Goal: Communication & Community: Answer question/provide support

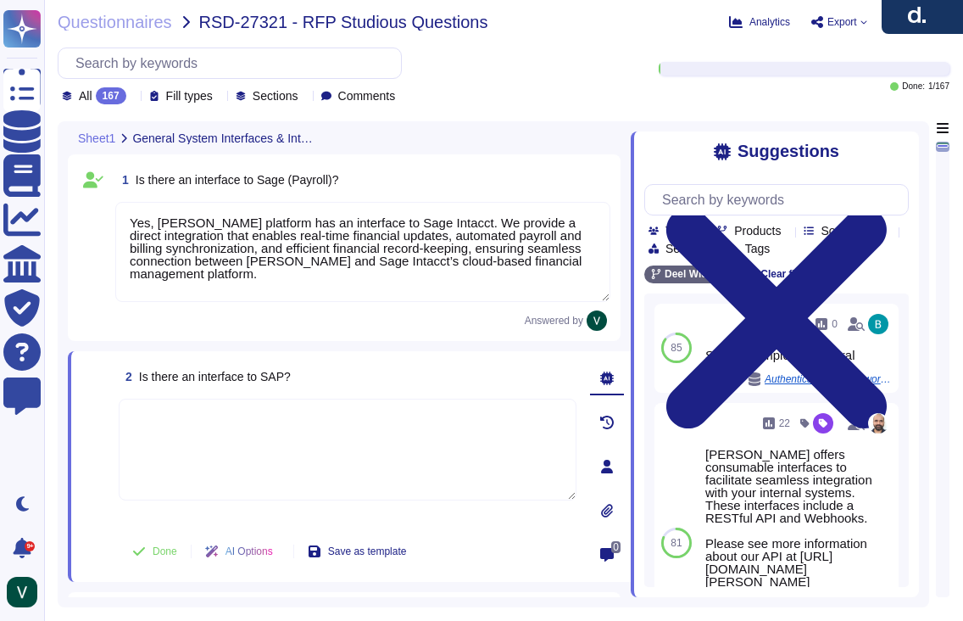
type textarea "Yes, [PERSON_NAME] platform has an interface to Sage Intacct. We provide a dire…"
click at [315, 430] on textarea at bounding box center [348, 449] width 458 height 102
paste textarea "Yes, [PERSON_NAME] platform has an interface to SAP SuccessFactors. We integrat…"
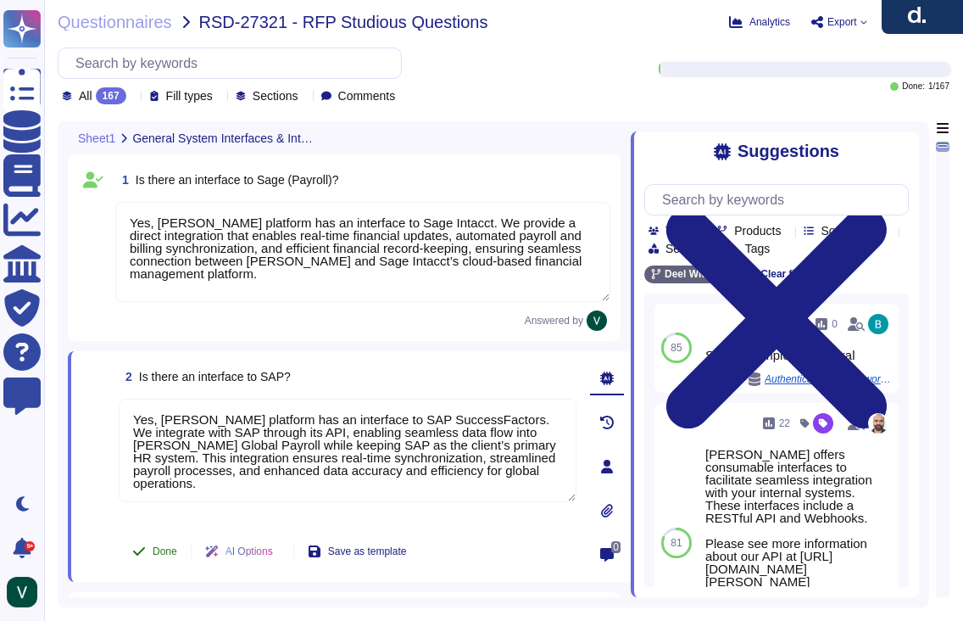
type textarea "Yes, [PERSON_NAME] platform has an interface to SAP SuccessFactors. We integrat…"
click at [162, 549] on span "Done" at bounding box center [165, 551] width 25 height 10
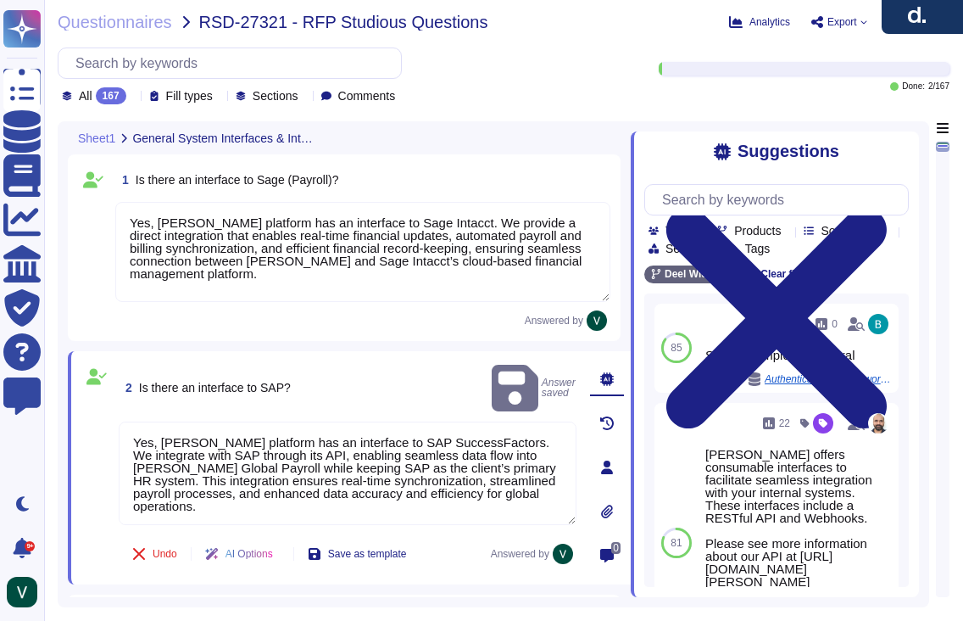
click at [86, 536] on span at bounding box center [96, 553] width 31 height 41
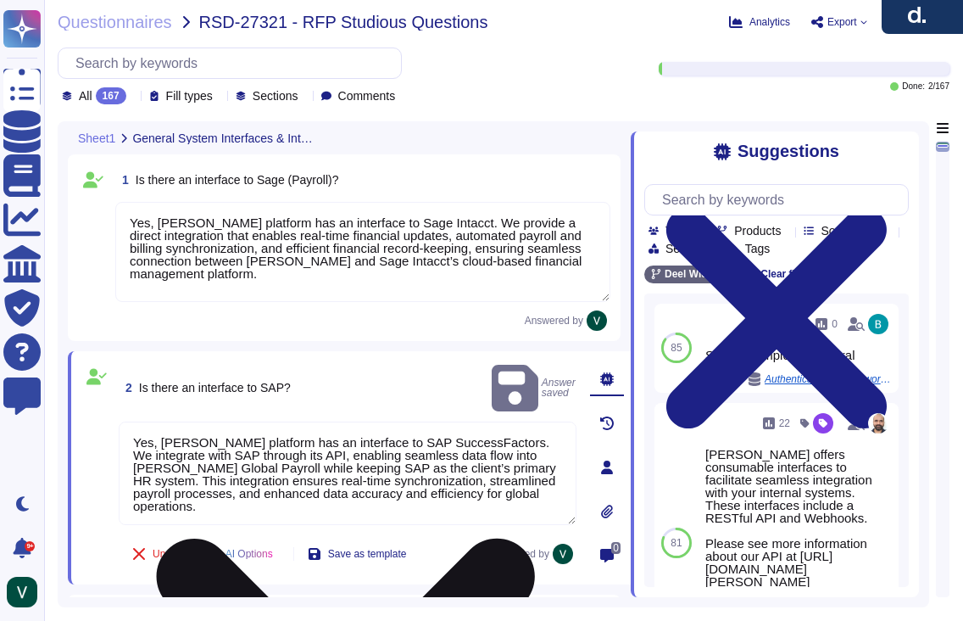
scroll to position [2, 0]
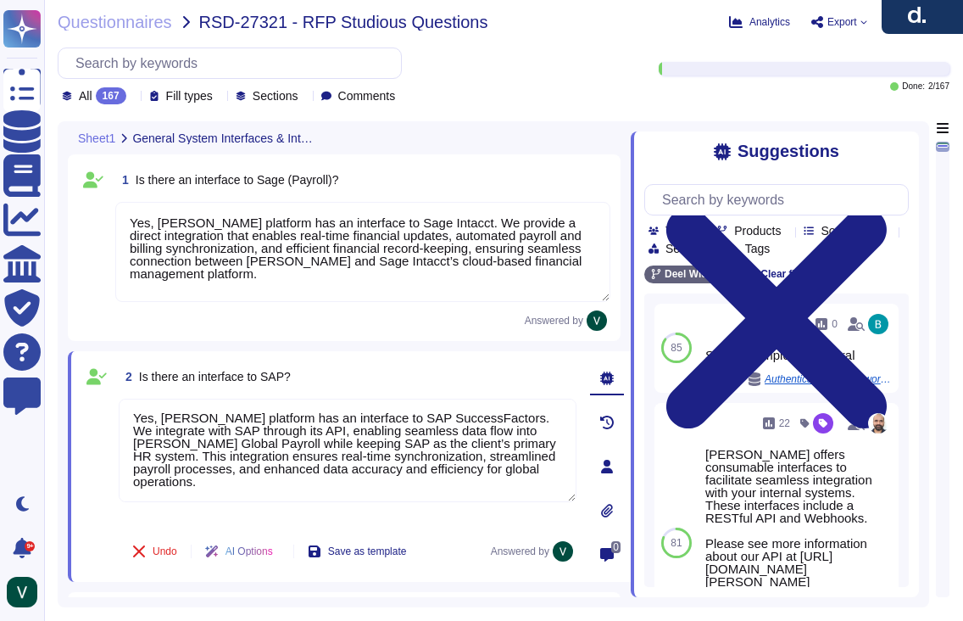
click at [86, 330] on span at bounding box center [93, 320] width 31 height 20
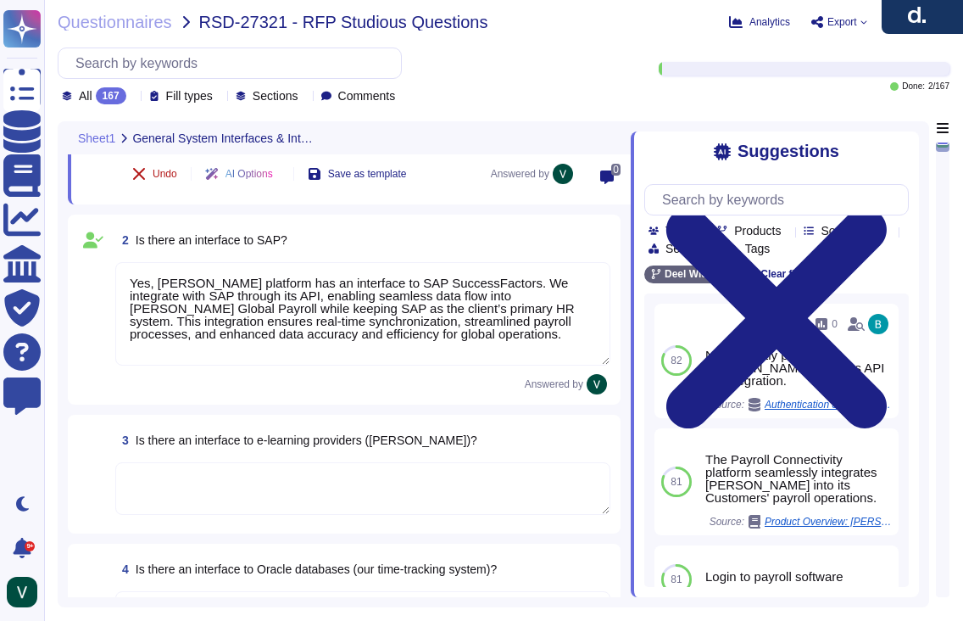
scroll to position [182, 0]
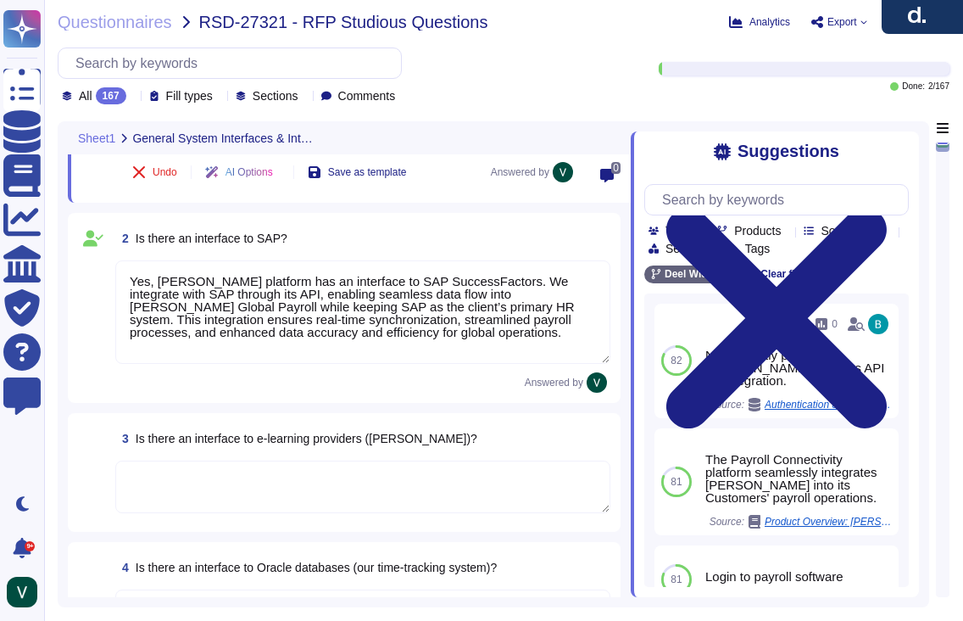
click at [160, 232] on icon at bounding box center [350, 340] width 380 height 217
click at [627, 53] on div "All 167 Fill types Sections Comments" at bounding box center [348, 75] width 581 height 57
click at [183, 442] on span "Is there an interface to e-learning providers ([PERSON_NAME])?" at bounding box center [307, 439] width 342 height 14
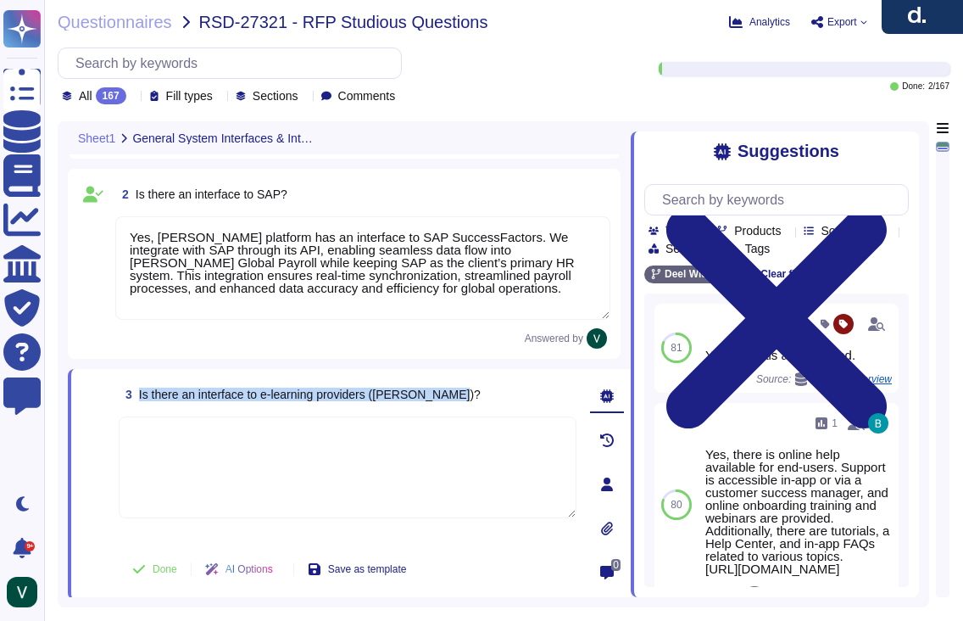
drag, startPoint x: 471, startPoint y: 390, endPoint x: 141, endPoint y: 393, distance: 329.8
click at [141, 393] on div "3 Is there an interface to e-learning providers ([PERSON_NAME])?" at bounding box center [348, 394] width 458 height 31
copy span "Is there an interface to e-learning providers ([PERSON_NAME])?"
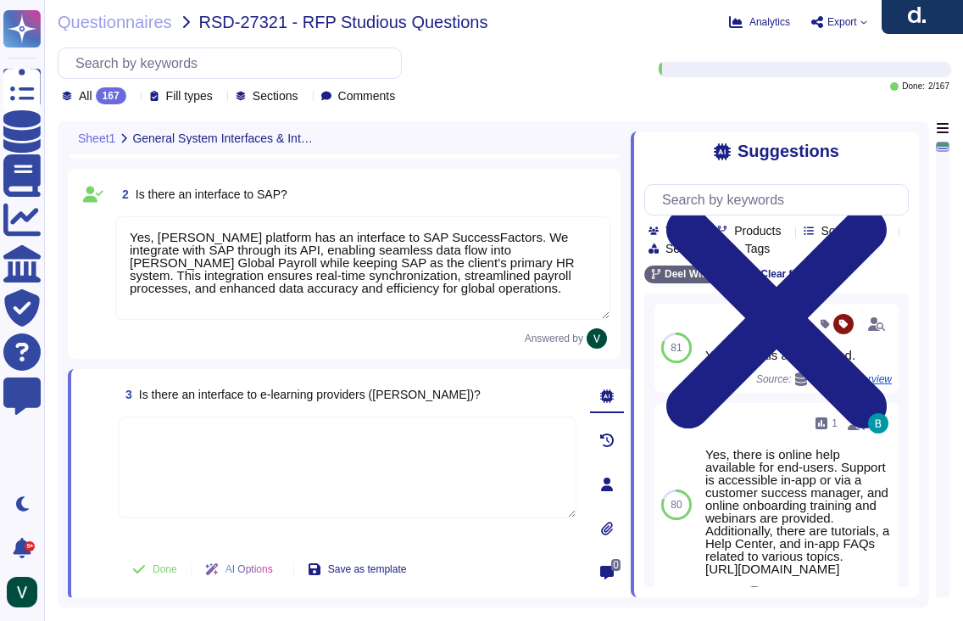
click at [276, 456] on textarea at bounding box center [348, 467] width 458 height 102
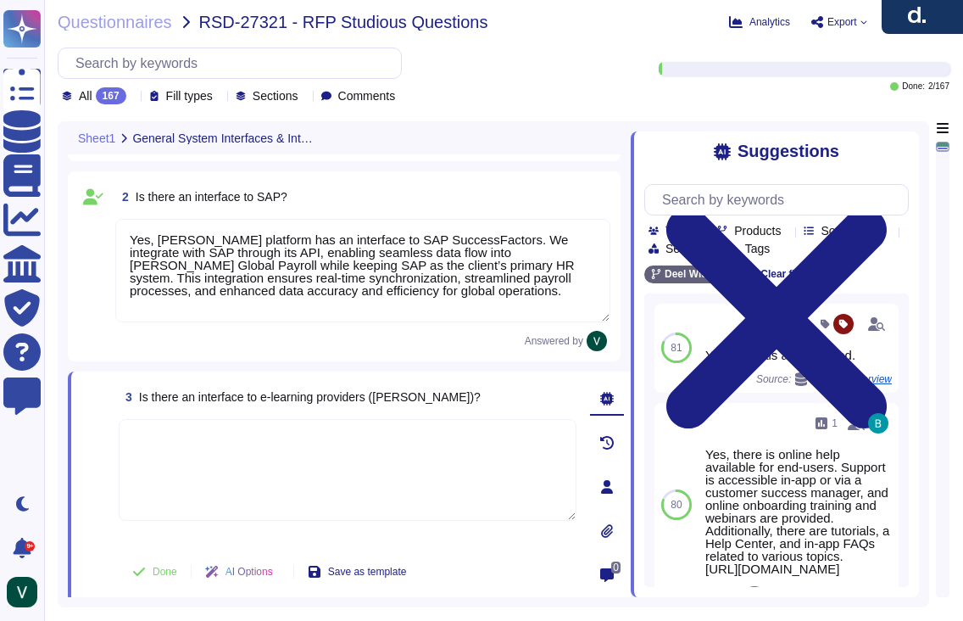
click at [299, 452] on textarea at bounding box center [348, 470] width 458 height 102
paste textarea "Yes, [PERSON_NAME] has interfaces with e-learning providers, including platform…"
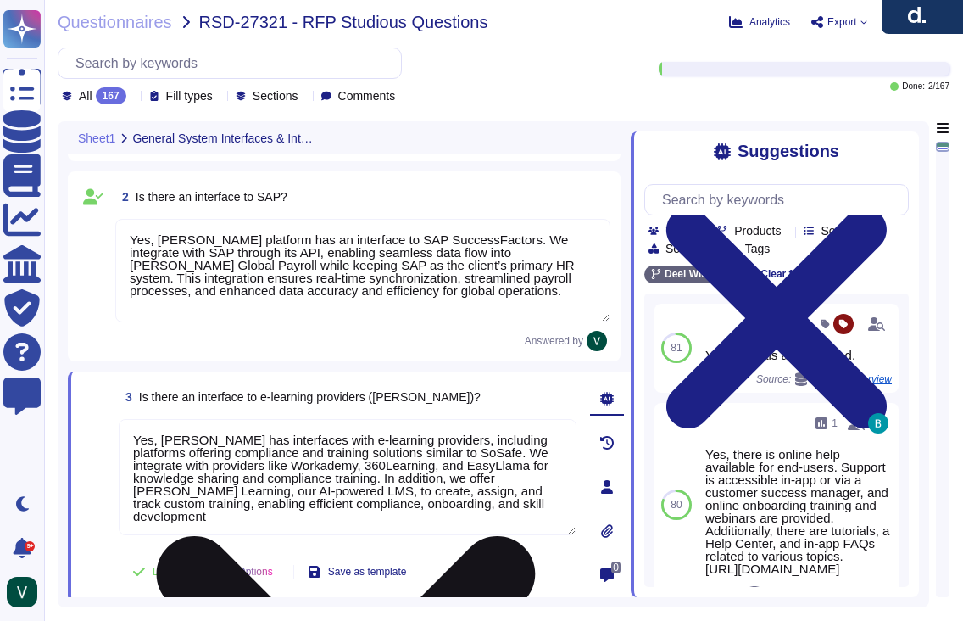
scroll to position [2, 0]
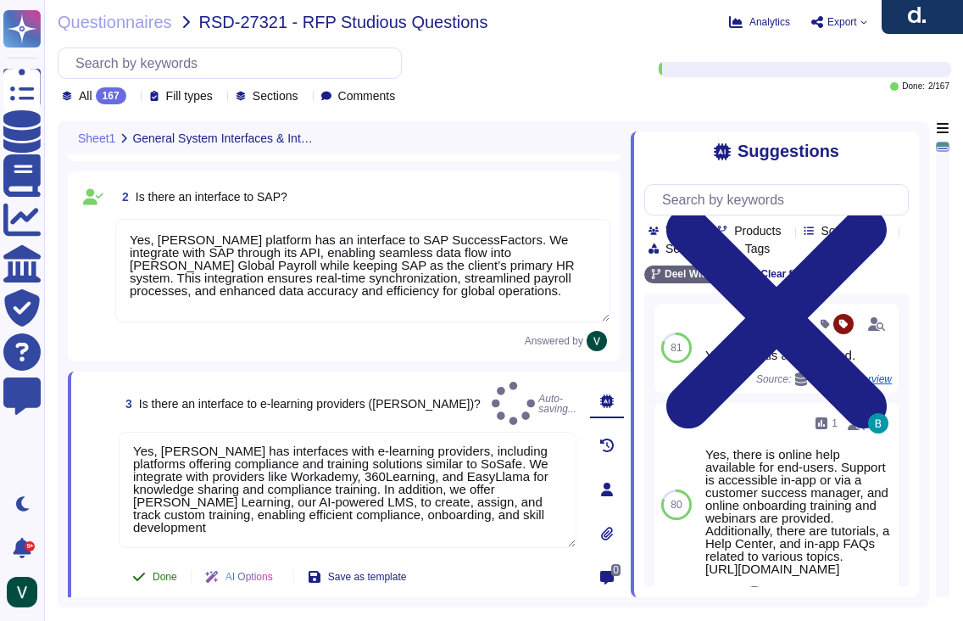
type textarea "Yes, [PERSON_NAME] has interfaces with e-learning providers, including platform…"
click at [162, 571] on span "Done" at bounding box center [165, 576] width 25 height 10
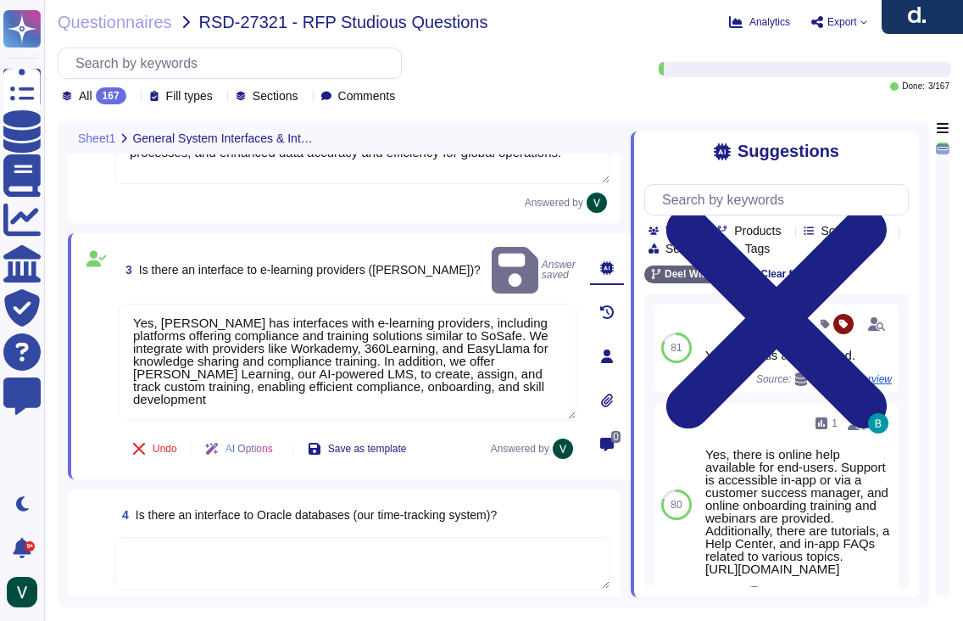
scroll to position [319, 0]
click at [83, 500] on span at bounding box center [93, 514] width 31 height 31
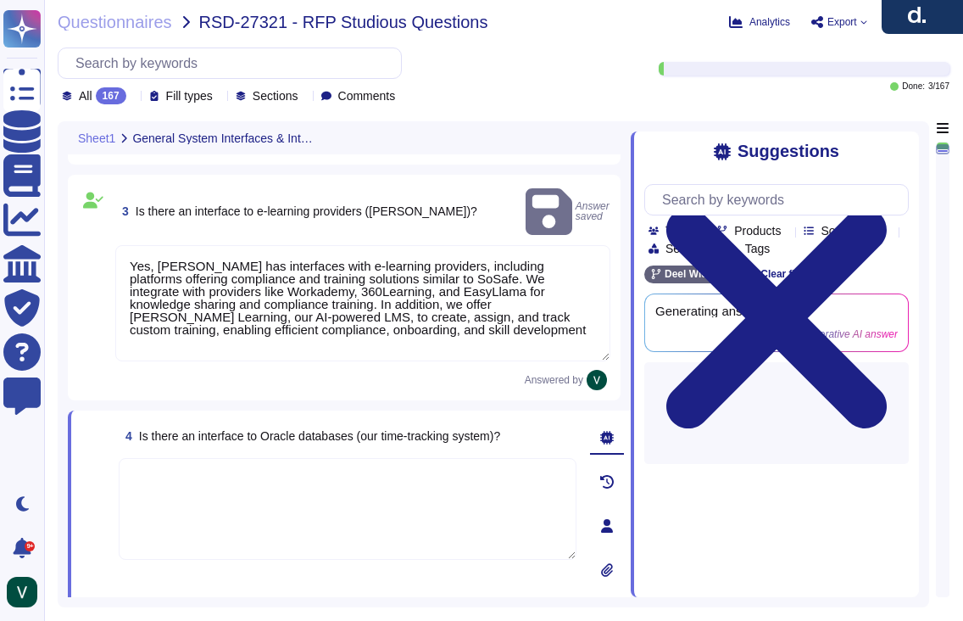
scroll to position [387, 0]
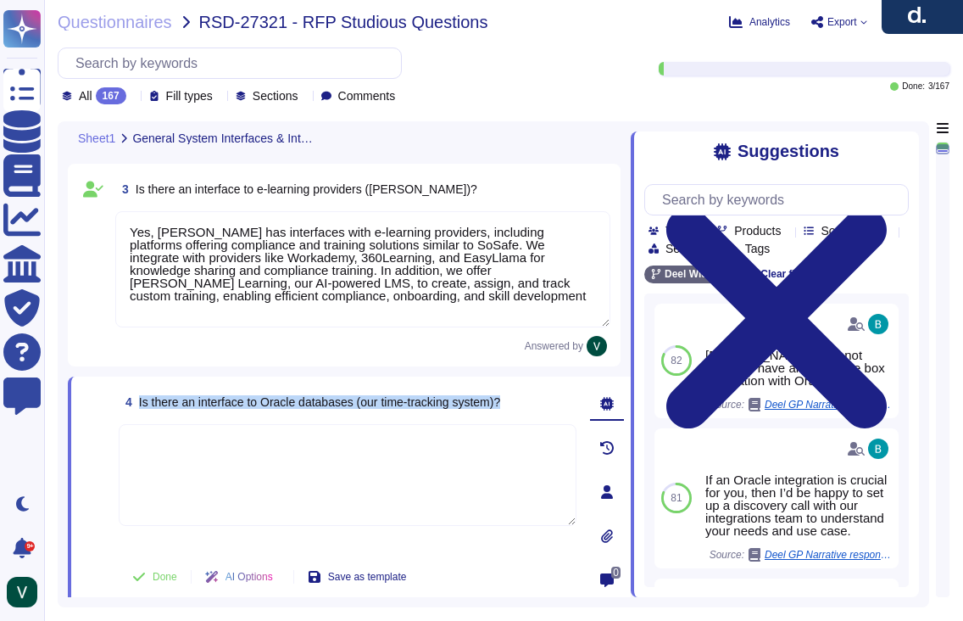
drag, startPoint x: 451, startPoint y: 401, endPoint x: 139, endPoint y: 406, distance: 312.1
click at [139, 406] on div "4 Is there an interface to Oracle databases (our time-tracking system)?" at bounding box center [348, 402] width 458 height 31
copy span "Is there an interface to Oracle databases (our time-tracking system)?"
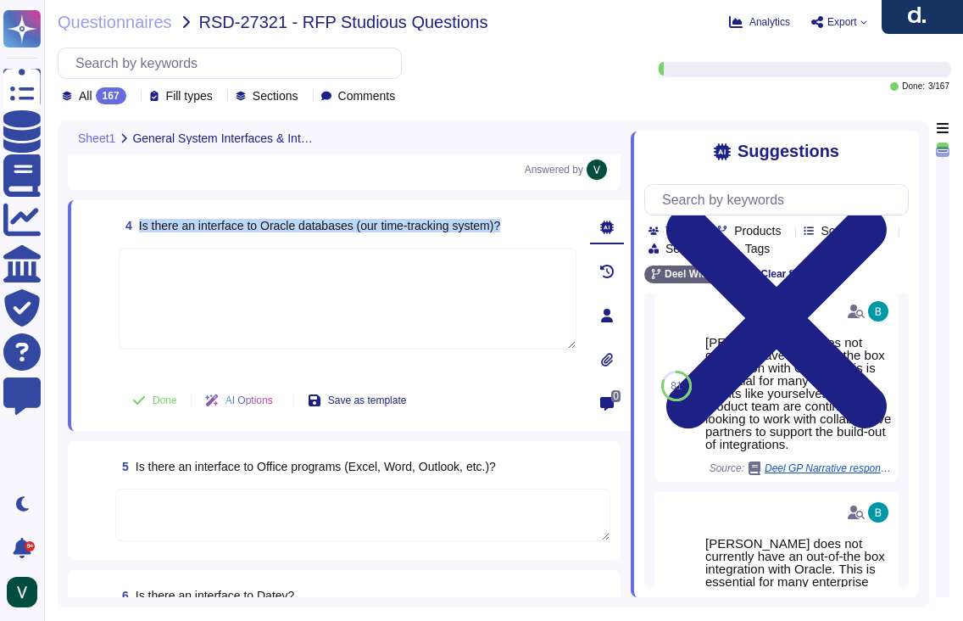
scroll to position [281, 0]
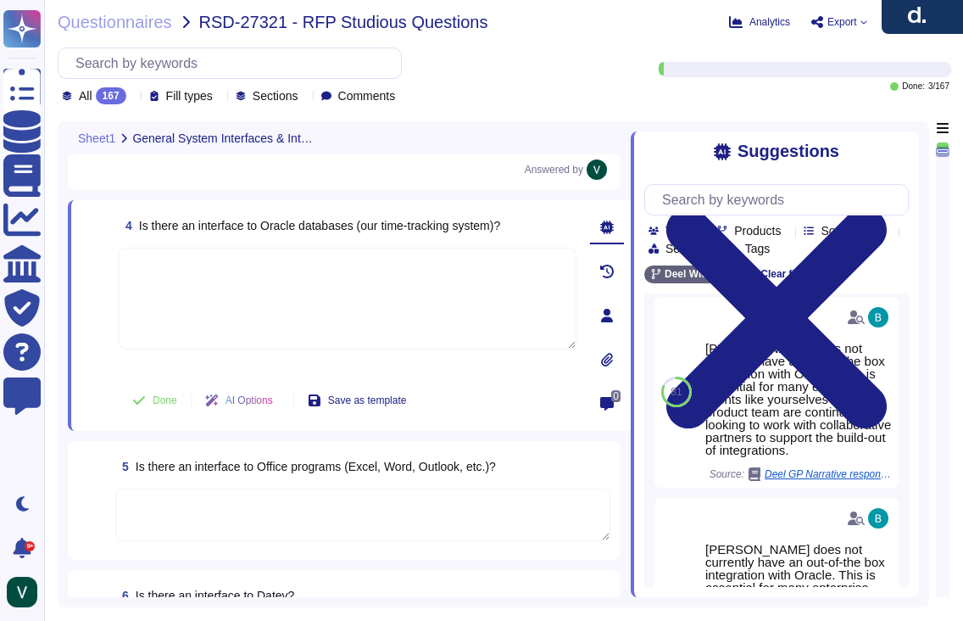
click at [266, 304] on textarea at bounding box center [348, 299] width 458 height 102
paste textarea "No, [PERSON_NAME] does not currently have a direct interface to Oracle database…"
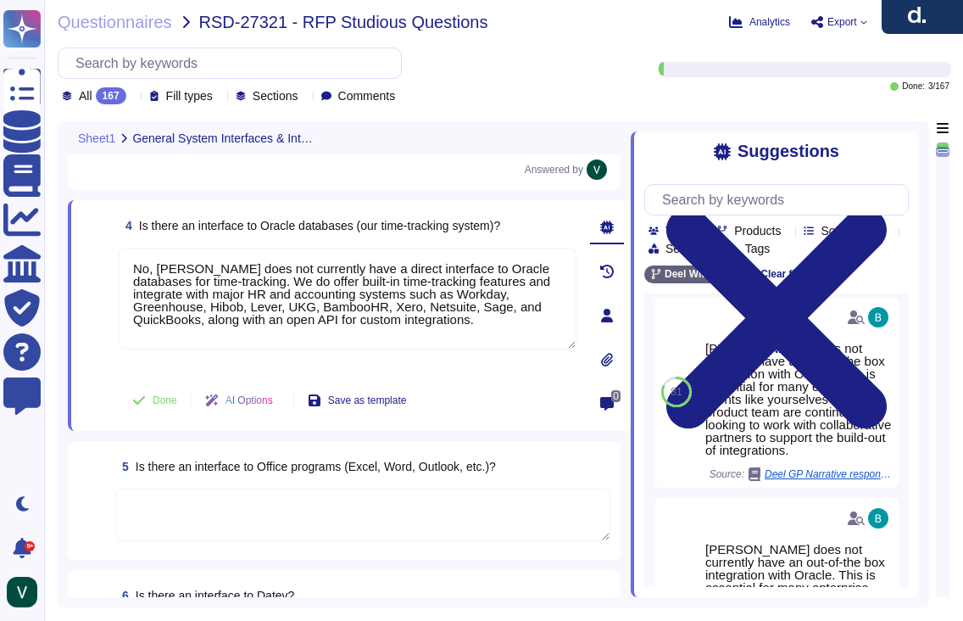
type textarea "No, [PERSON_NAME] does not currently have a direct interface to Oracle database…"
click at [102, 371] on span at bounding box center [96, 310] width 31 height 125
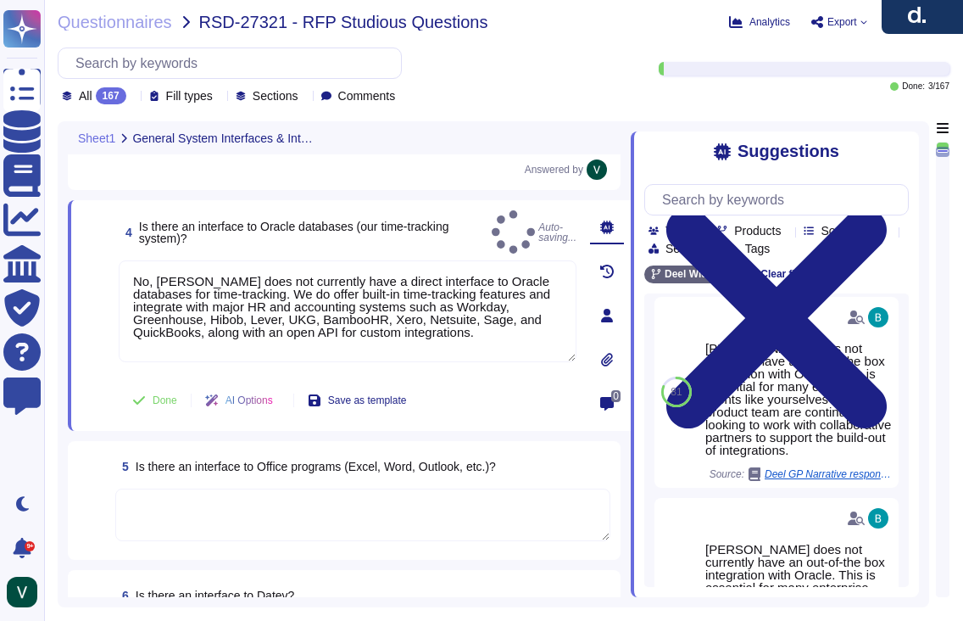
click at [106, 493] on span at bounding box center [93, 515] width 31 height 54
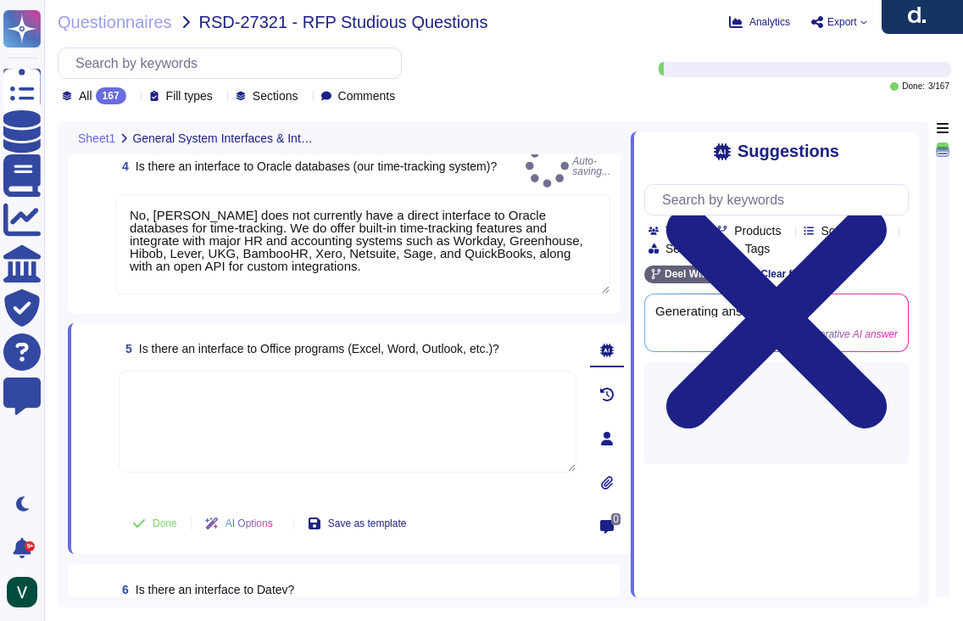
scroll to position [621, 0]
